Goal: Find contact information: Find contact information

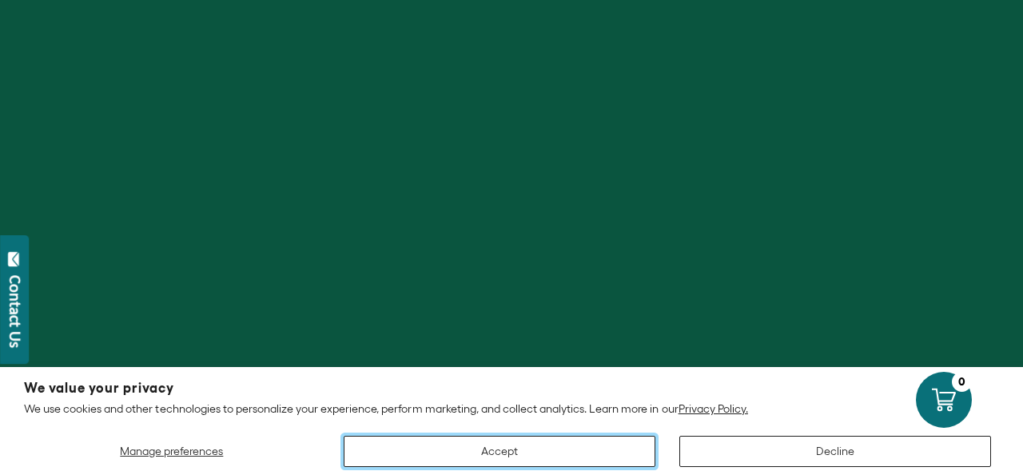
click at [612, 444] on button "Accept" at bounding box center [500, 451] width 312 height 31
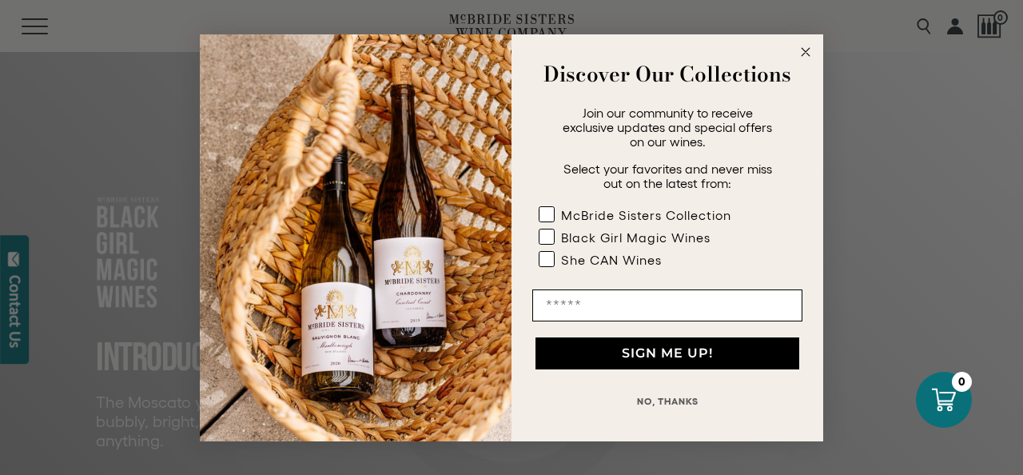
click at [799, 46] on circle "Close dialog" at bounding box center [806, 51] width 18 height 18
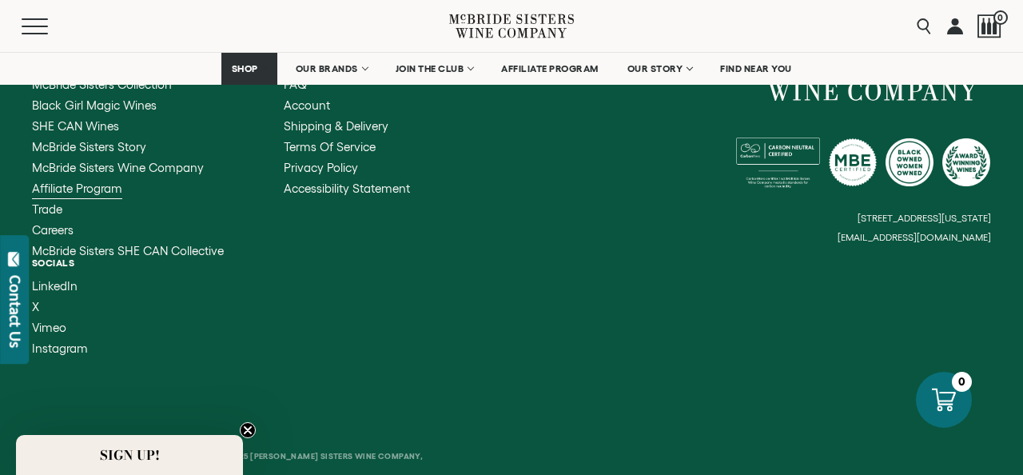
scroll to position [4735, 0]
click at [60, 208] on span "Trade" at bounding box center [47, 208] width 30 height 14
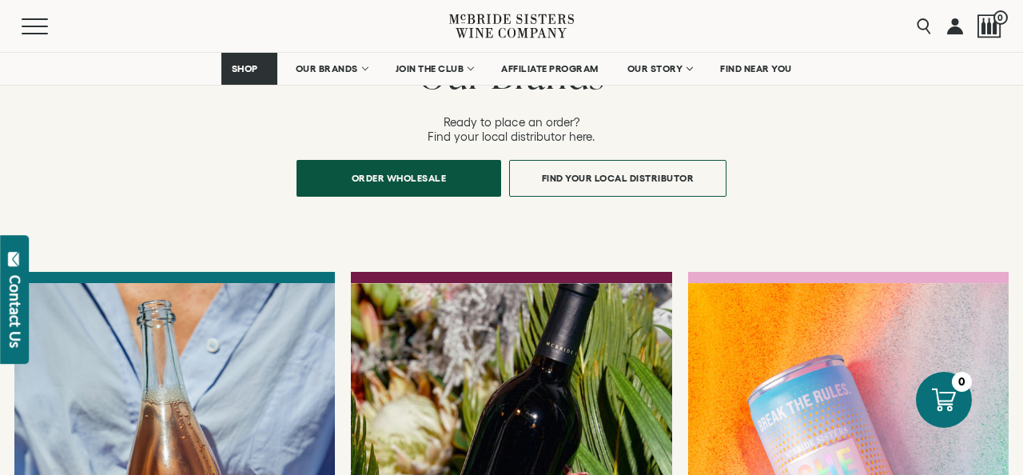
scroll to position [1166, 0]
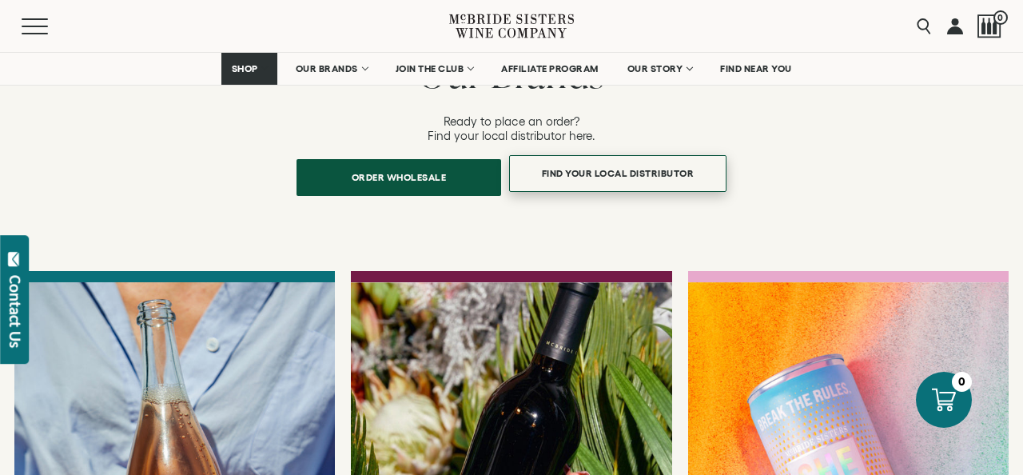
click at [583, 157] on span "Find Your Local Distributor" at bounding box center [618, 172] width 209 height 31
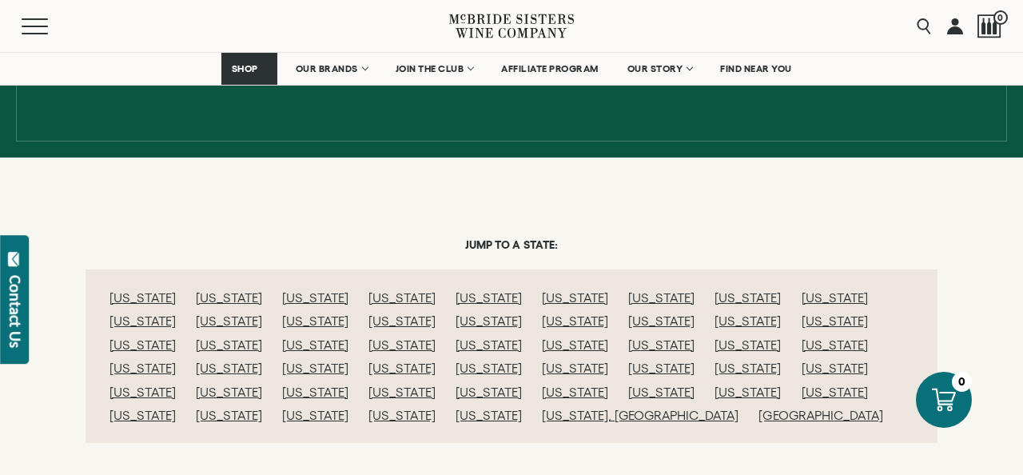
scroll to position [213, 0]
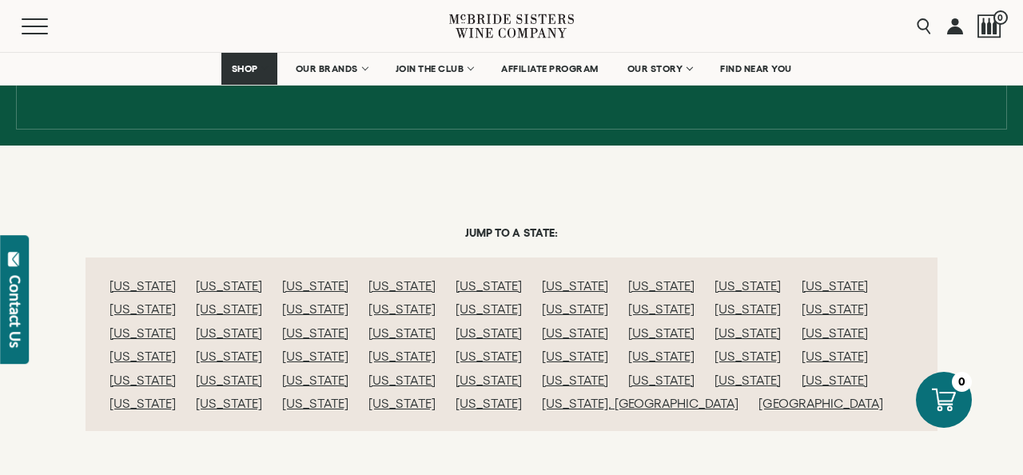
click at [522, 325] on link "[US_STATE]" at bounding box center [489, 332] width 66 height 14
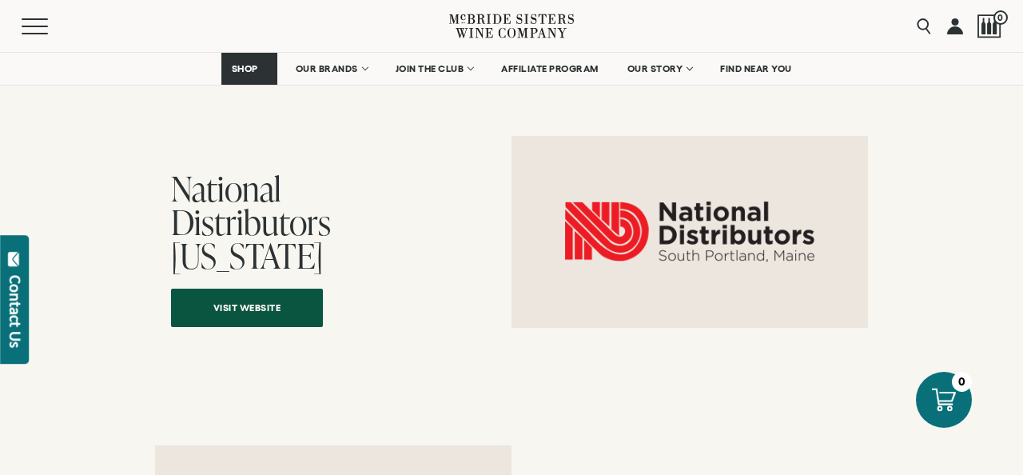
scroll to position [7462, 0]
